Goal: Task Accomplishment & Management: Use online tool/utility

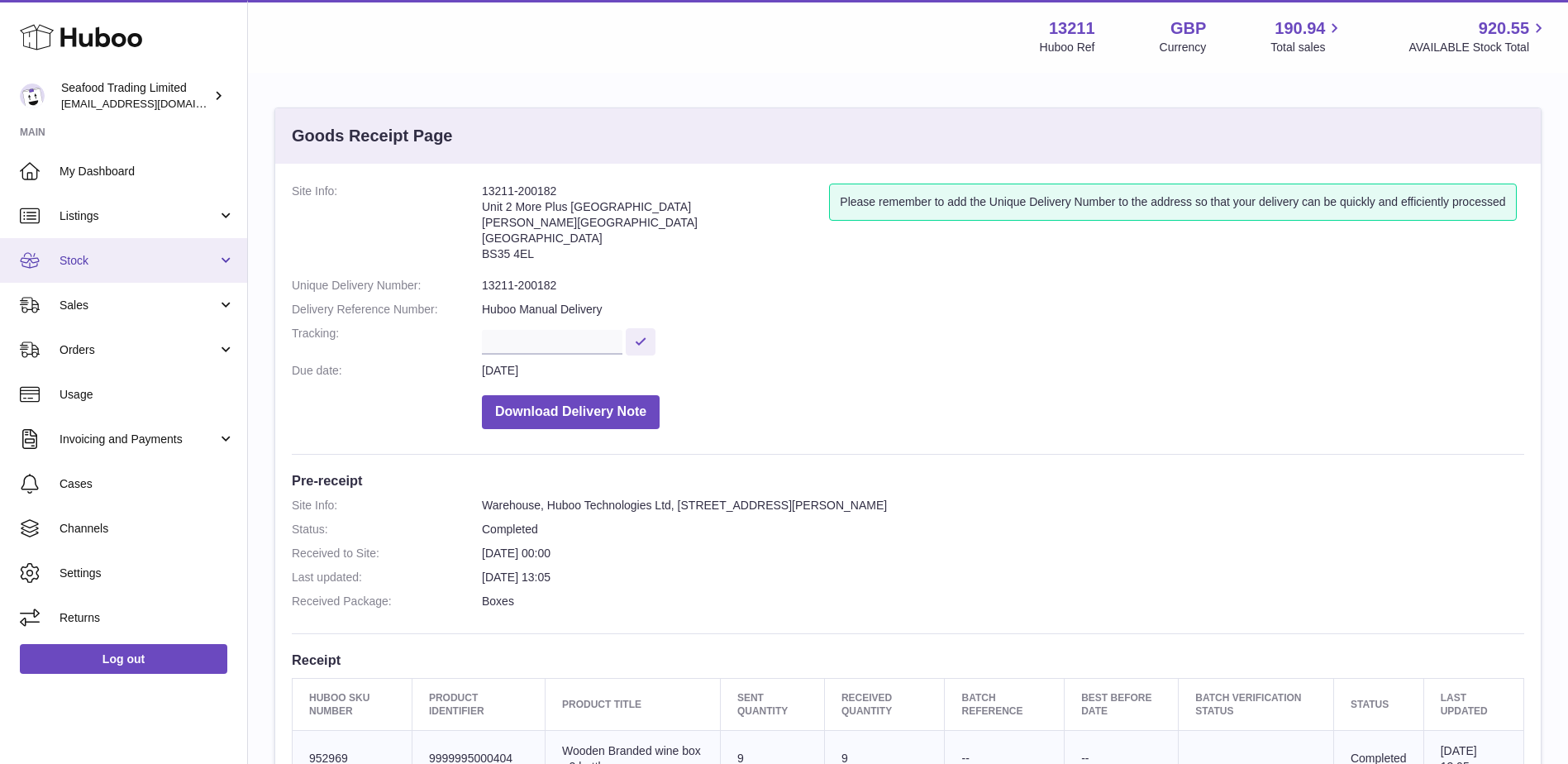
click at [141, 276] on link "Stock" at bounding box center [124, 260] width 247 height 45
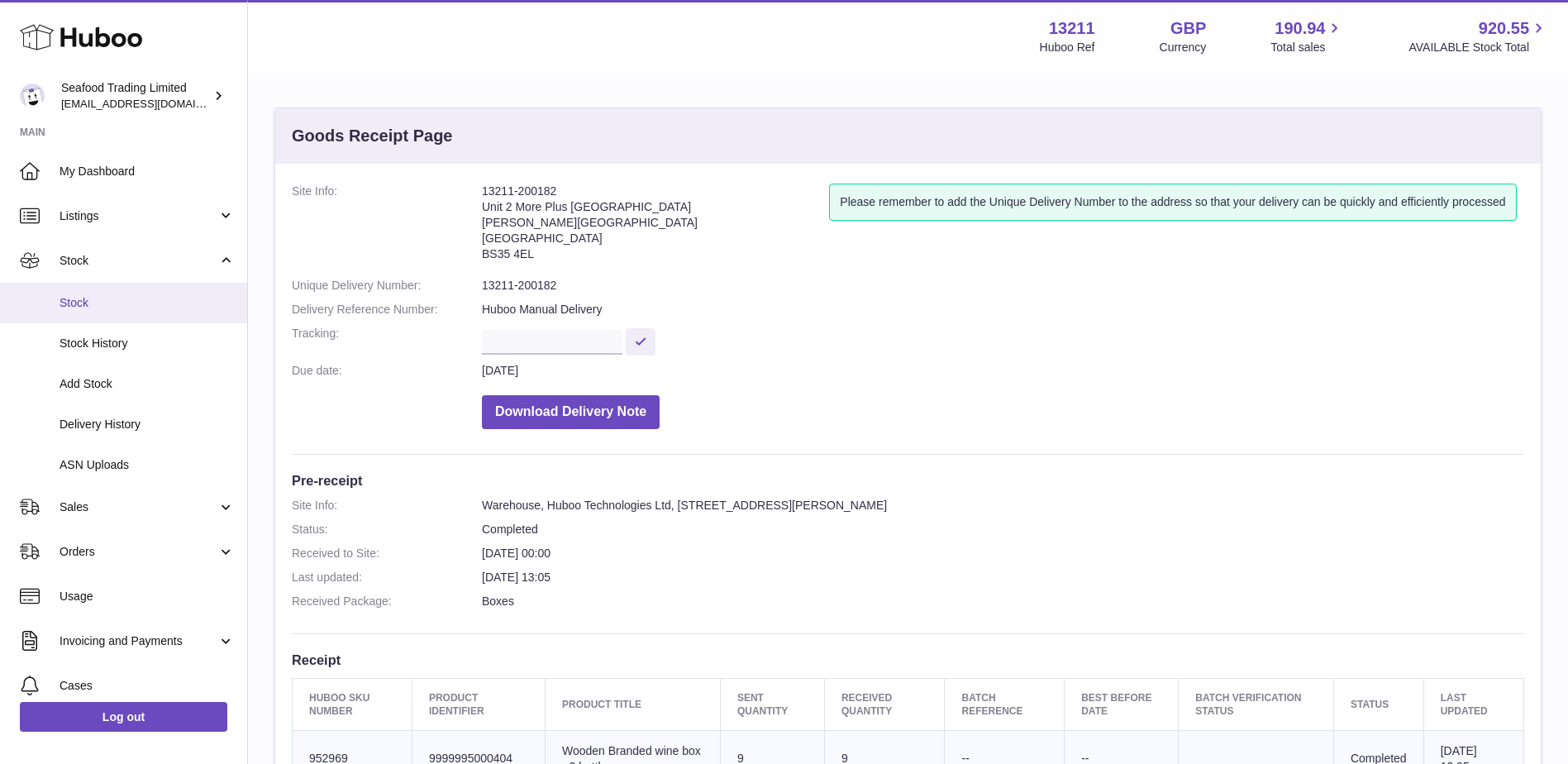
click at [107, 301] on span "Stock" at bounding box center [146, 303] width 176 height 16
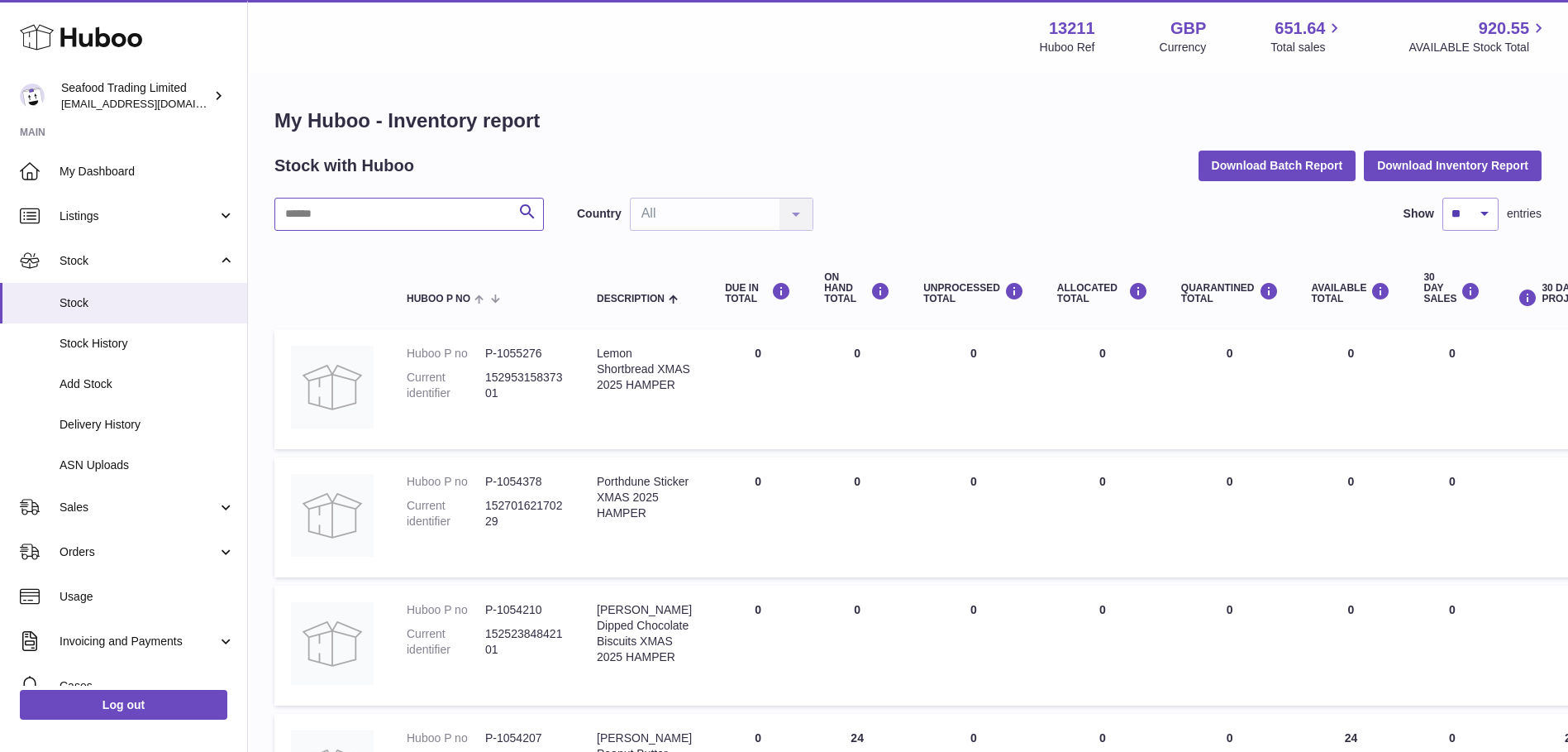
click at [341, 204] on input "text" at bounding box center [409, 214] width 269 height 33
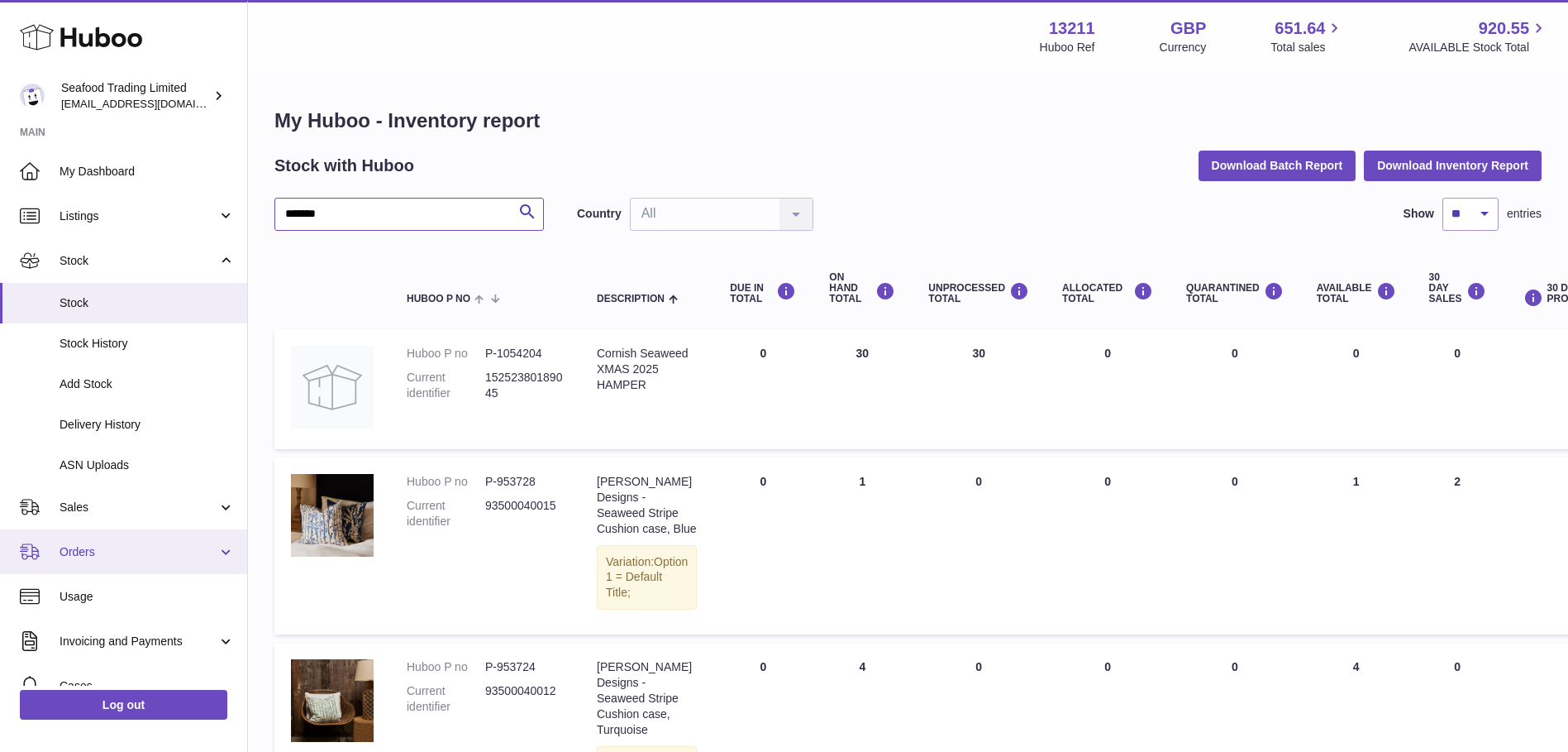
type input "*******"
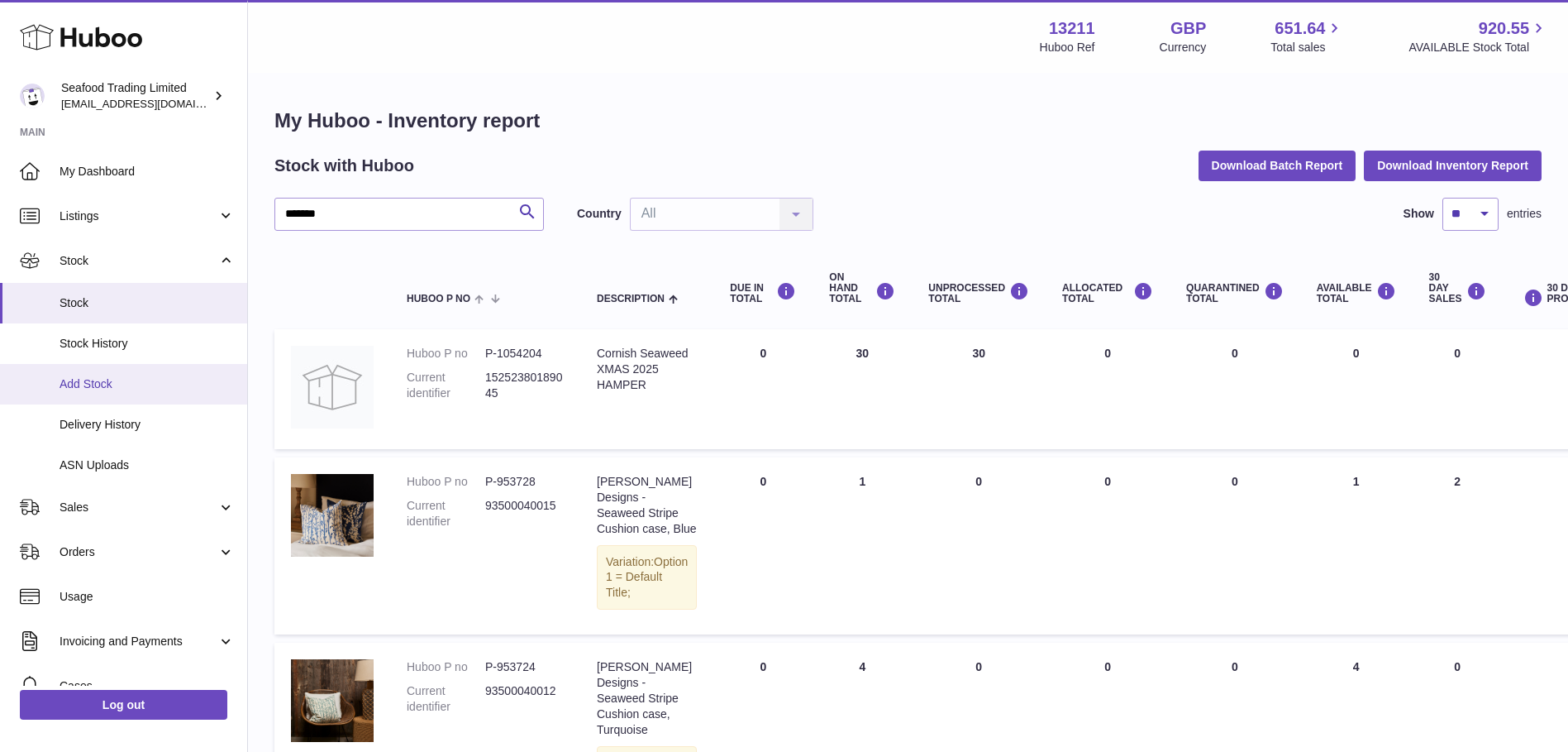
click at [222, 401] on link "Add Stock" at bounding box center [124, 384] width 247 height 41
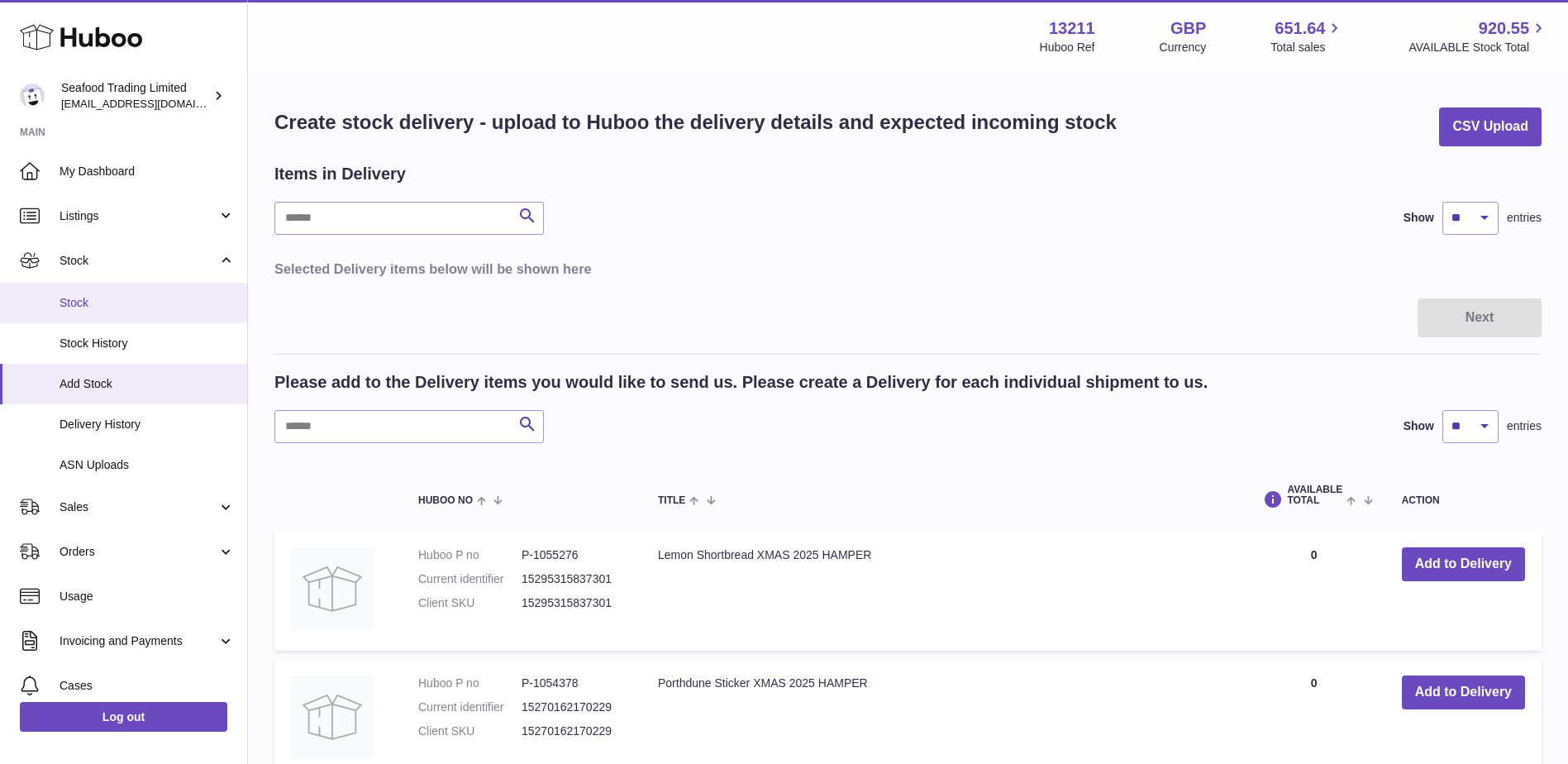
click at [81, 303] on span "Stock" at bounding box center [146, 303] width 176 height 16
click at [97, 302] on span "Stock" at bounding box center [146, 303] width 176 height 16
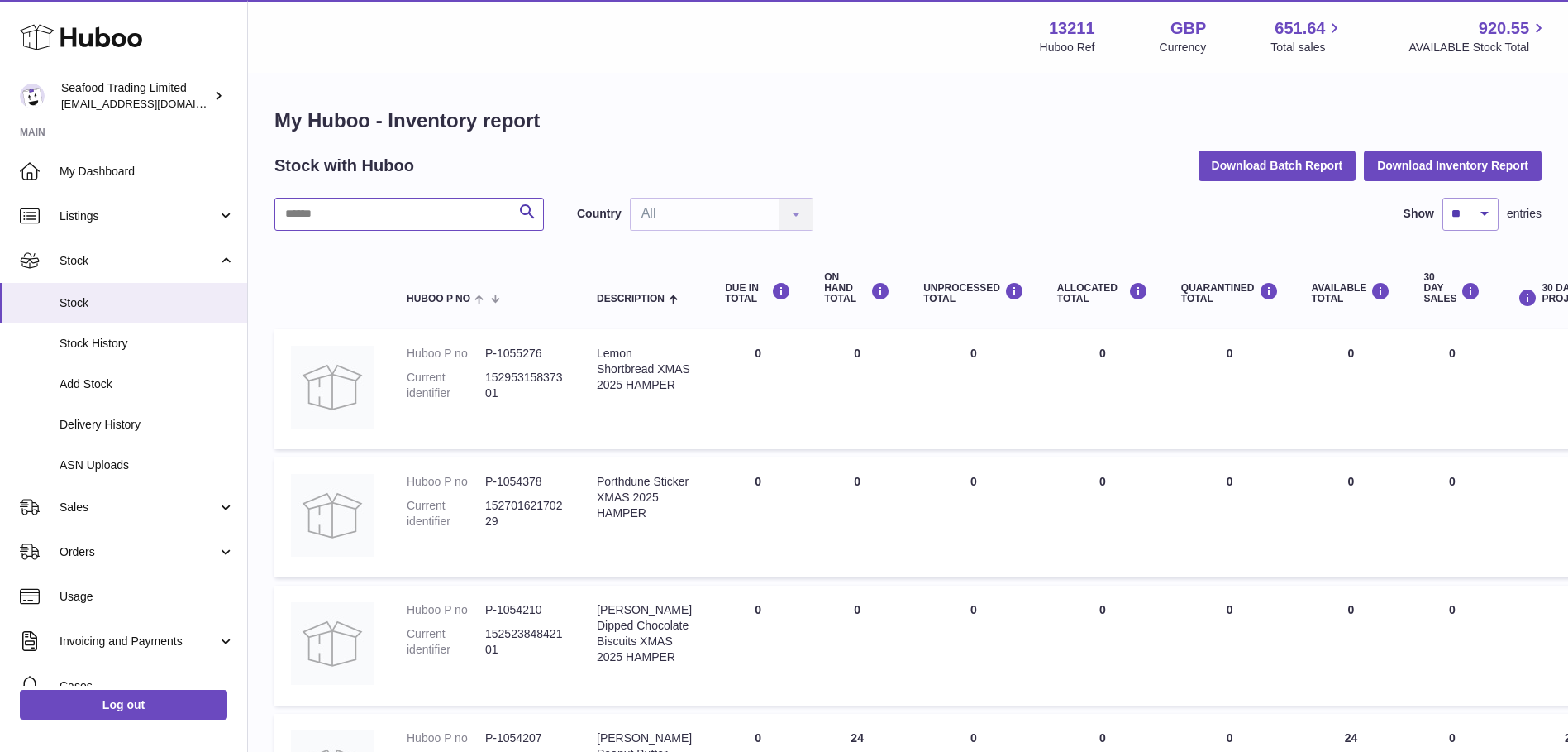
click at [361, 199] on input "text" at bounding box center [409, 214] width 269 height 33
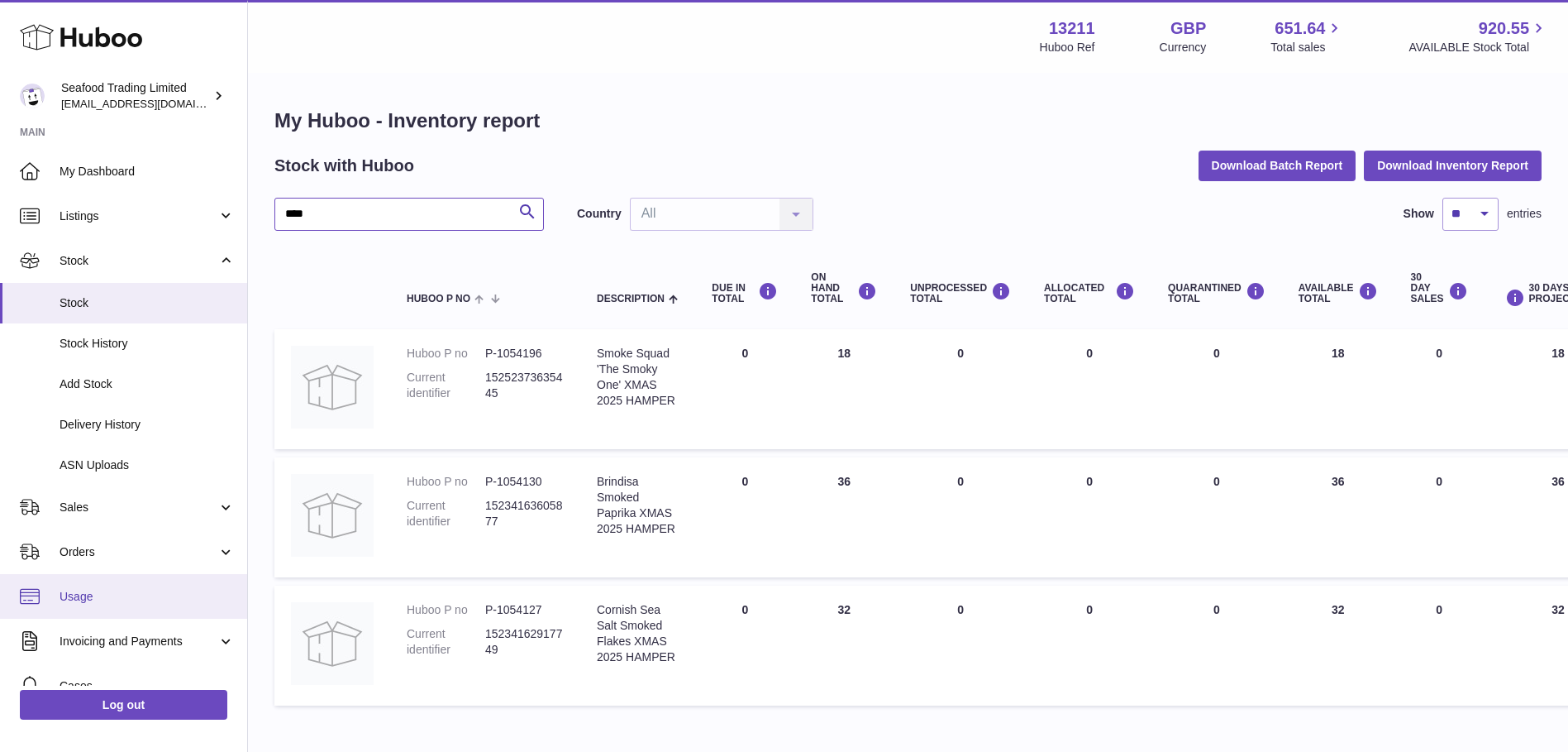
type input "****"
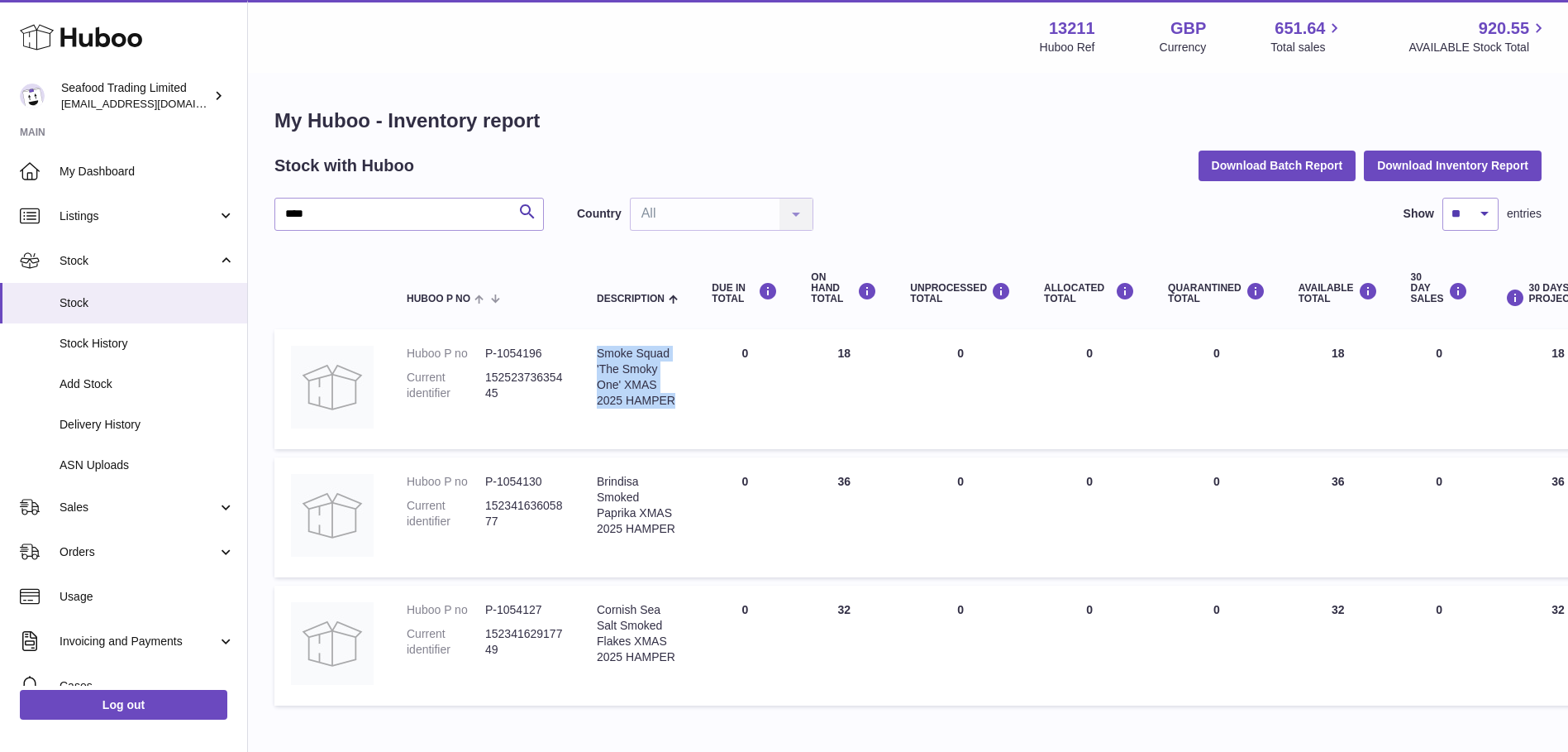
drag, startPoint x: 684, startPoint y: 406, endPoint x: 592, endPoint y: 350, distance: 107.7
click at [592, 350] on td "Description Smoke Squad 'The Smoky One' XMAS 2025 HAMPER" at bounding box center [638, 389] width 115 height 120
drag, startPoint x: 560, startPoint y: 350, endPoint x: 485, endPoint y: 349, distance: 75.0
click at [485, 349] on dd "P-1054196" at bounding box center [524, 354] width 79 height 16
copy dd "P-1054196"
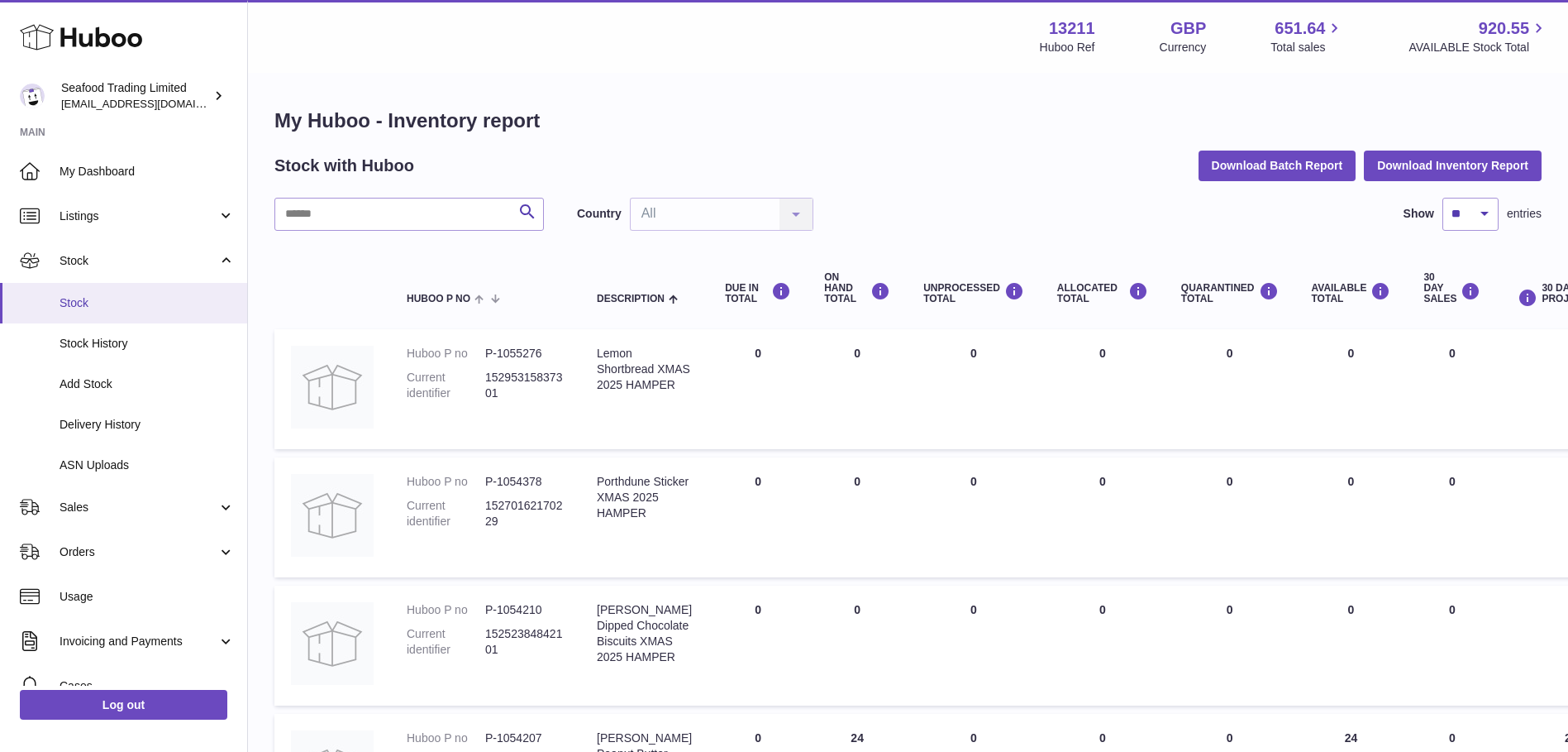
click at [146, 312] on link "Stock" at bounding box center [124, 303] width 247 height 41
click at [347, 218] on input "text" at bounding box center [409, 214] width 269 height 33
click at [368, 213] on input "text" at bounding box center [409, 214] width 269 height 33
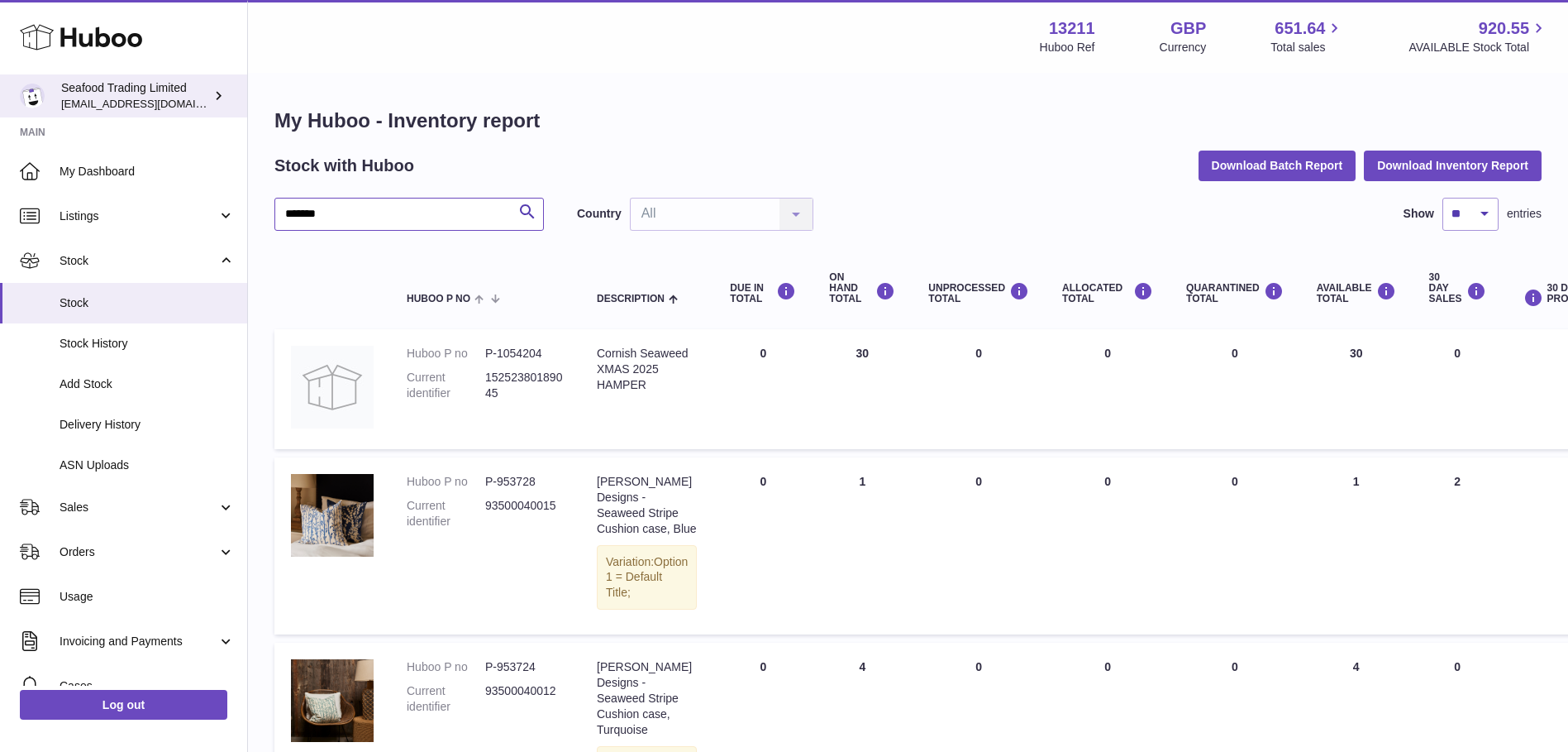
type input "*******"
drag, startPoint x: 656, startPoint y: 398, endPoint x: 598, endPoint y: 359, distance: 69.9
click at [598, 359] on div "Cornish Seaweed XMAS 2025 HAMPER" at bounding box center [646, 369] width 100 height 47
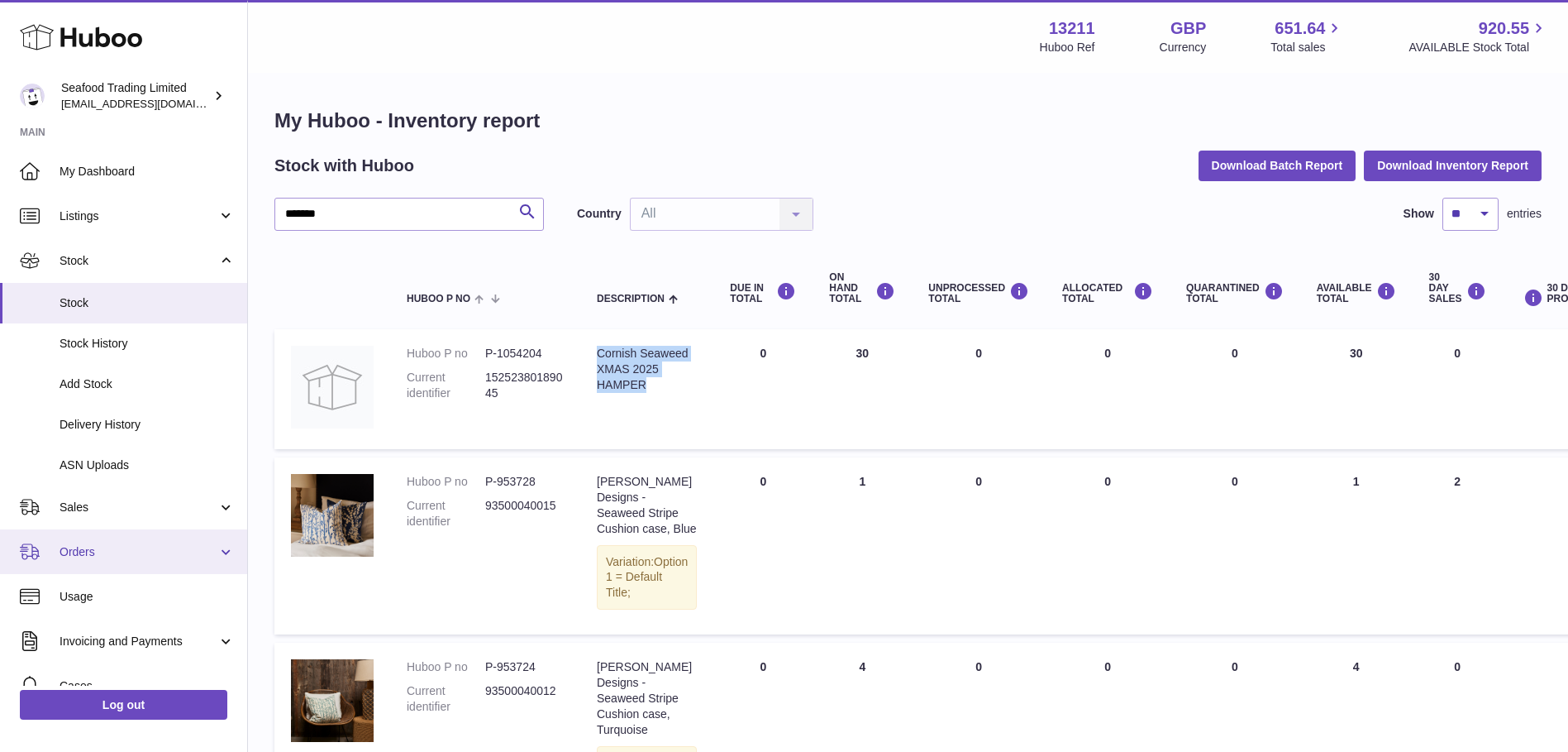
copy div "Cornish Seaweed XMAS 2025 HAMPER"
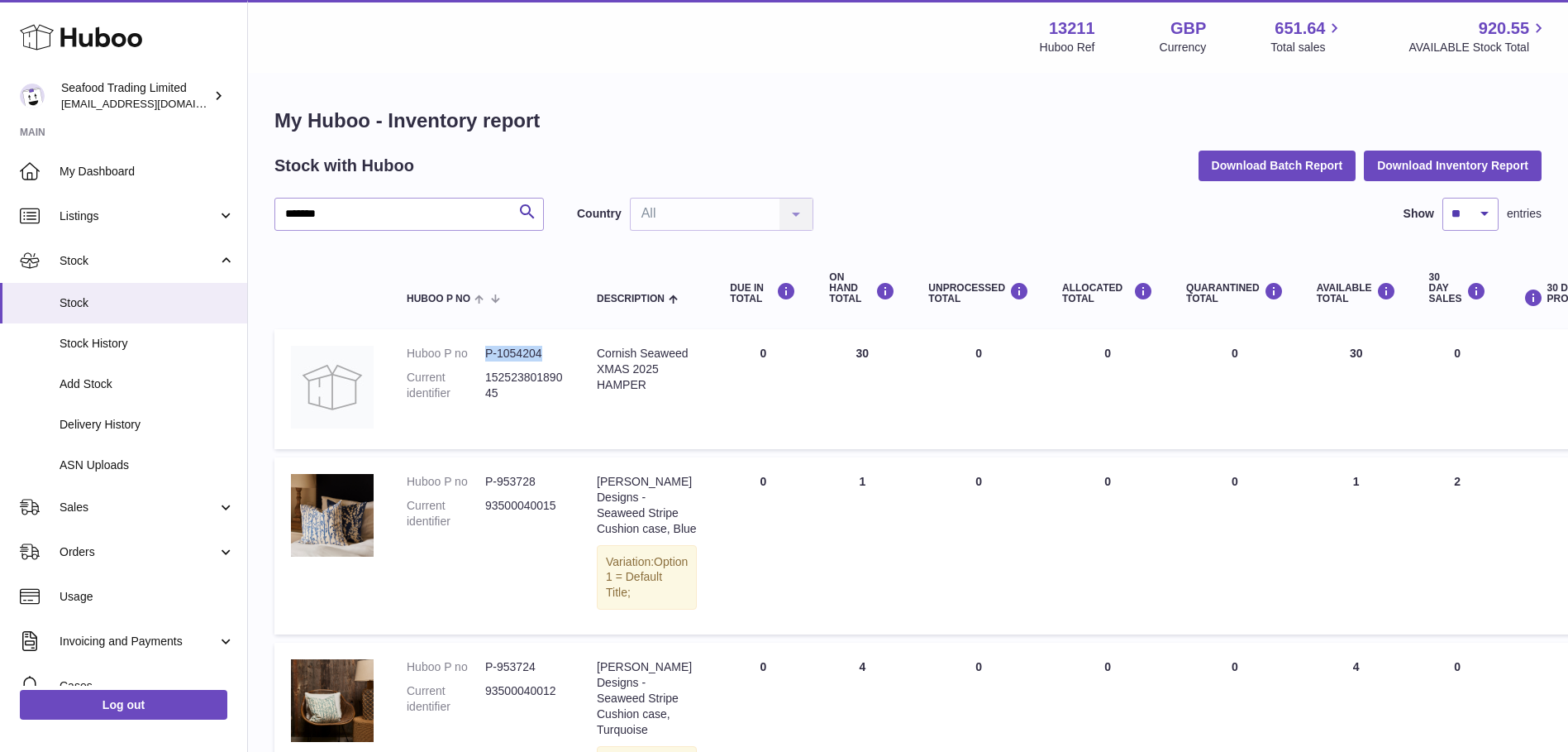
drag, startPoint x: 551, startPoint y: 351, endPoint x: 472, endPoint y: 350, distance: 79.0
click at [472, 350] on dl "Huboo P no P-1054204 Current identifier 15252380189045" at bounding box center [485, 378] width 157 height 64
copy dl "P-1054204"
click at [92, 312] on link "Stock" at bounding box center [124, 303] width 247 height 41
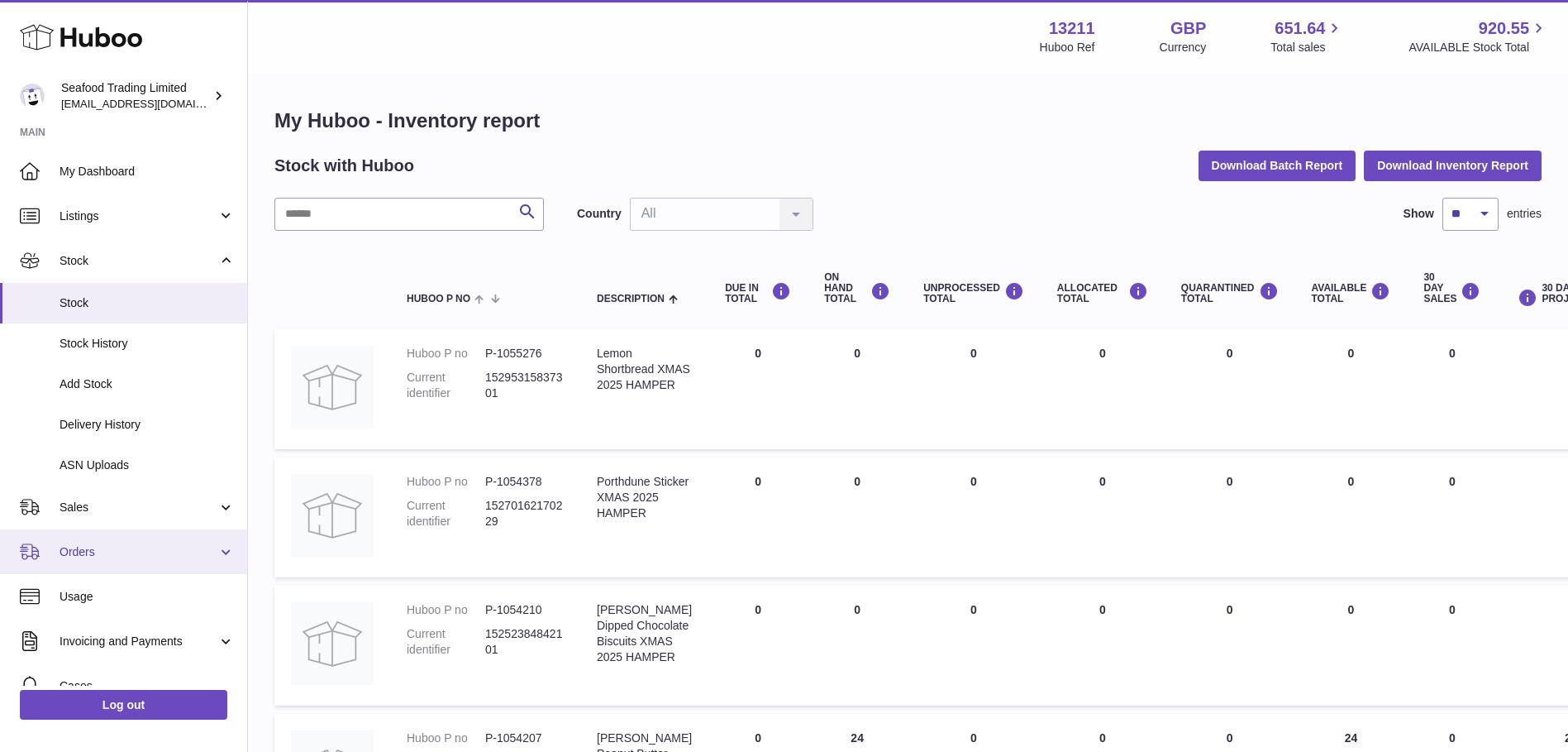
click at [98, 556] on span "Orders" at bounding box center [138, 552] width 158 height 16
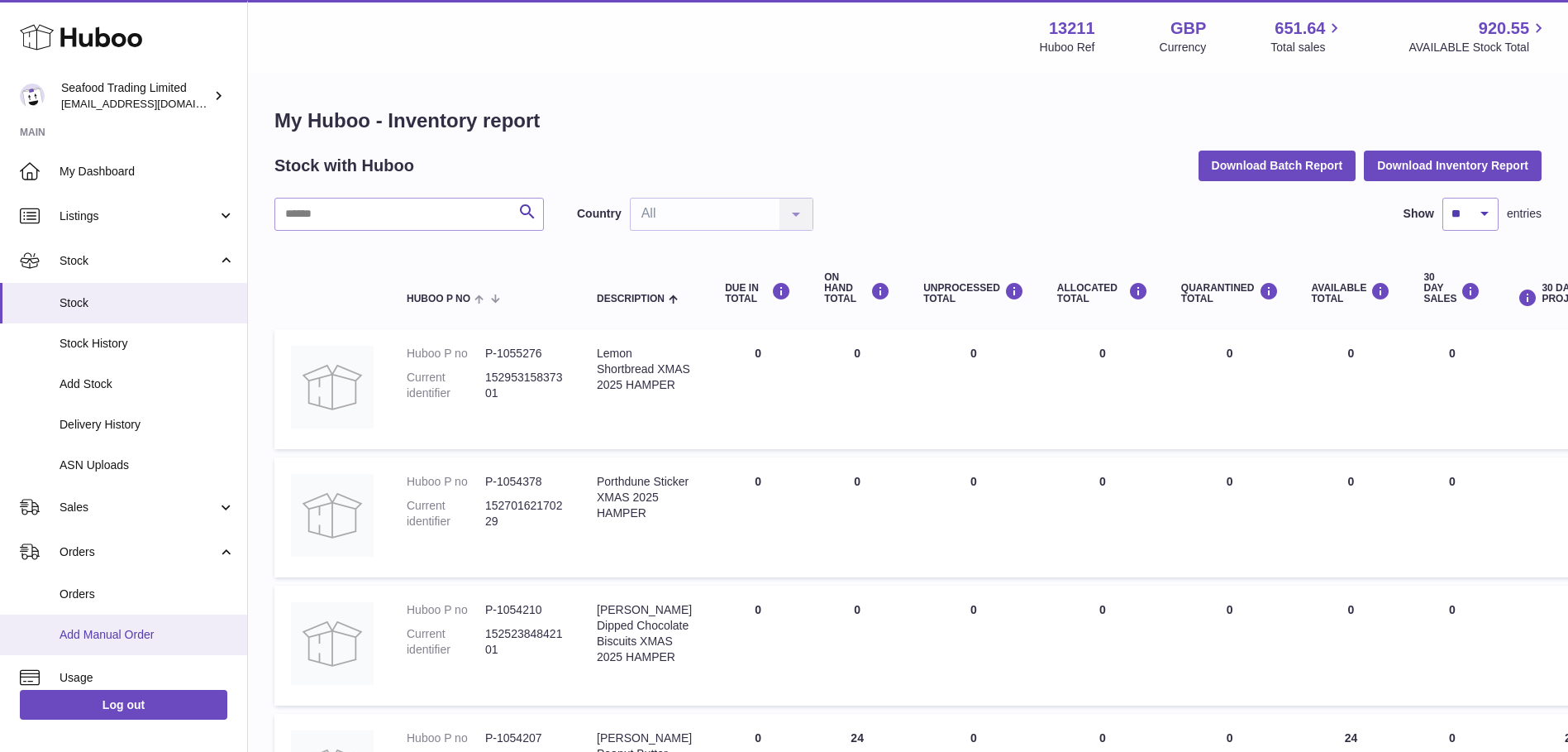
click at [96, 623] on link "Add Manual Order" at bounding box center [124, 635] width 247 height 41
